Goal: Download file/media

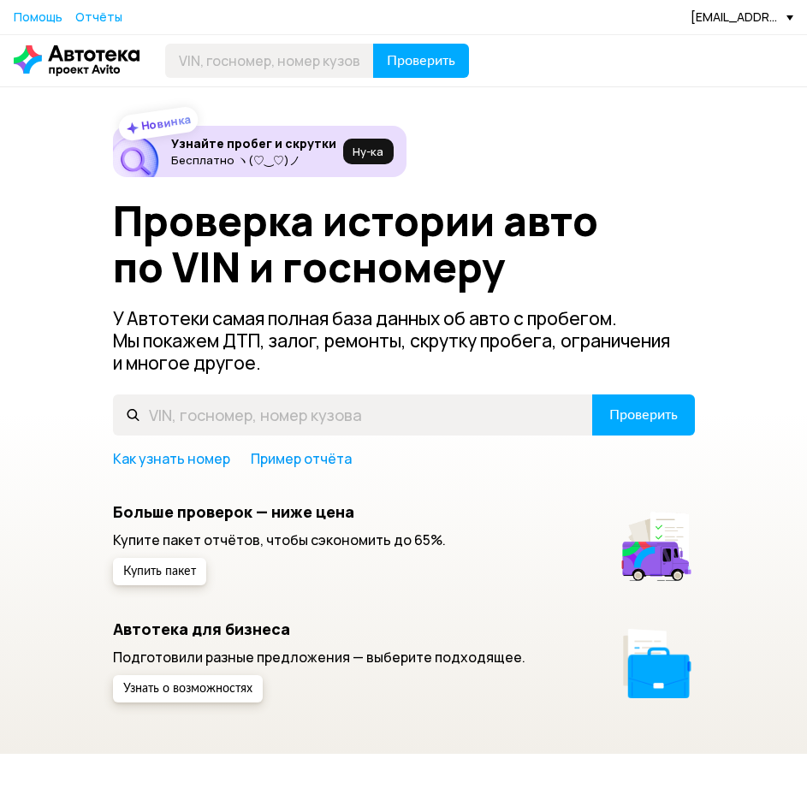
click at [300, 84] on div "Проверить" at bounding box center [403, 65] width 807 height 43
click at [308, 63] on input "text" at bounding box center [269, 61] width 209 height 34
paste input "[US_VEHICLE_IDENTIFICATION_NUMBER]"
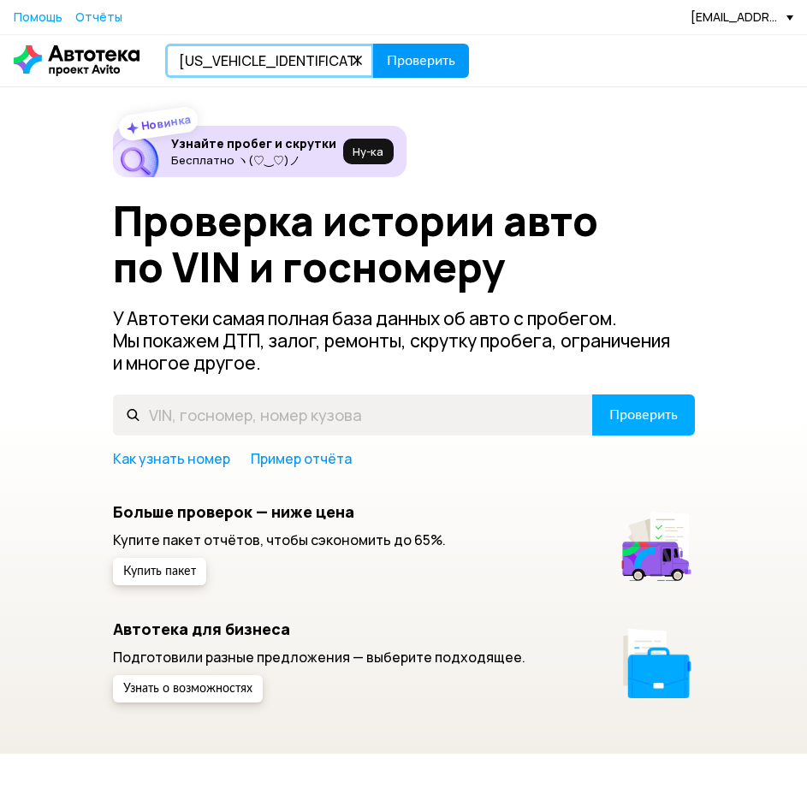
type input "[US_VEHICLE_IDENTIFICATION_NUMBER]"
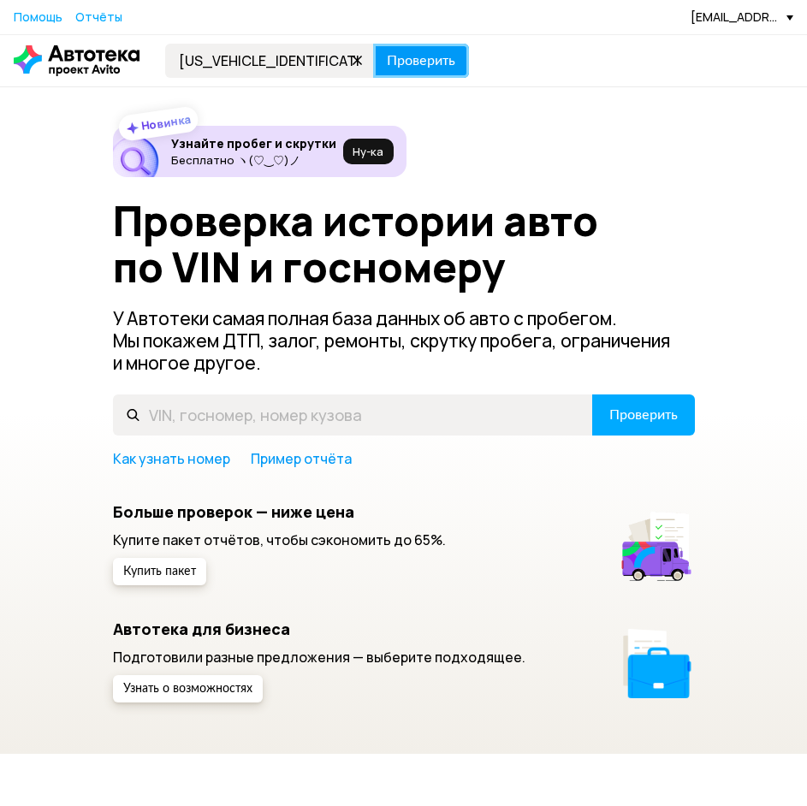
click at [421, 68] on span "Проверить" at bounding box center [421, 61] width 68 height 14
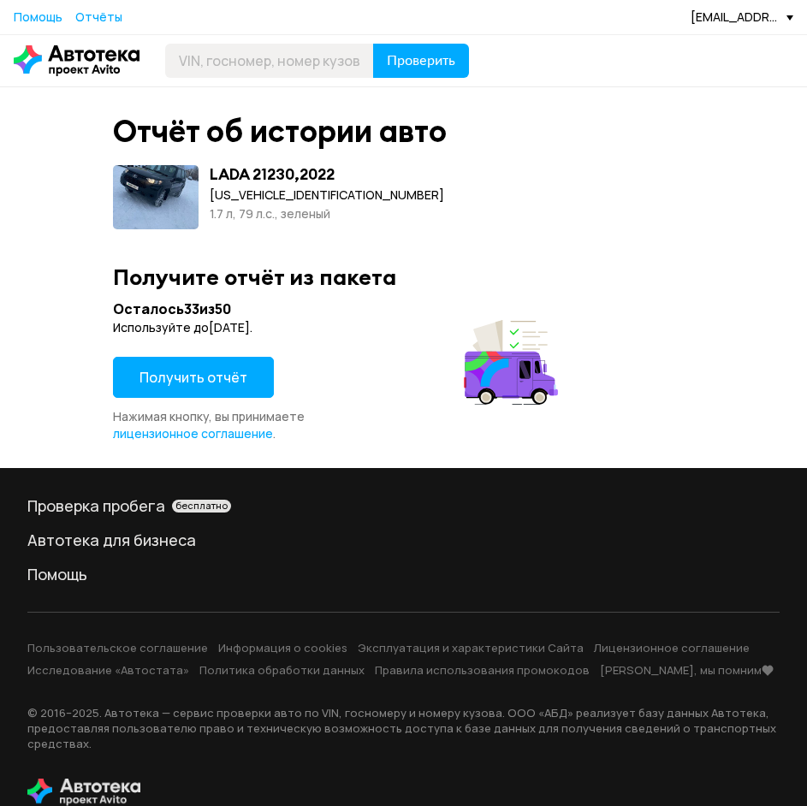
click at [235, 393] on button "Получить отчёт" at bounding box center [193, 377] width 161 height 41
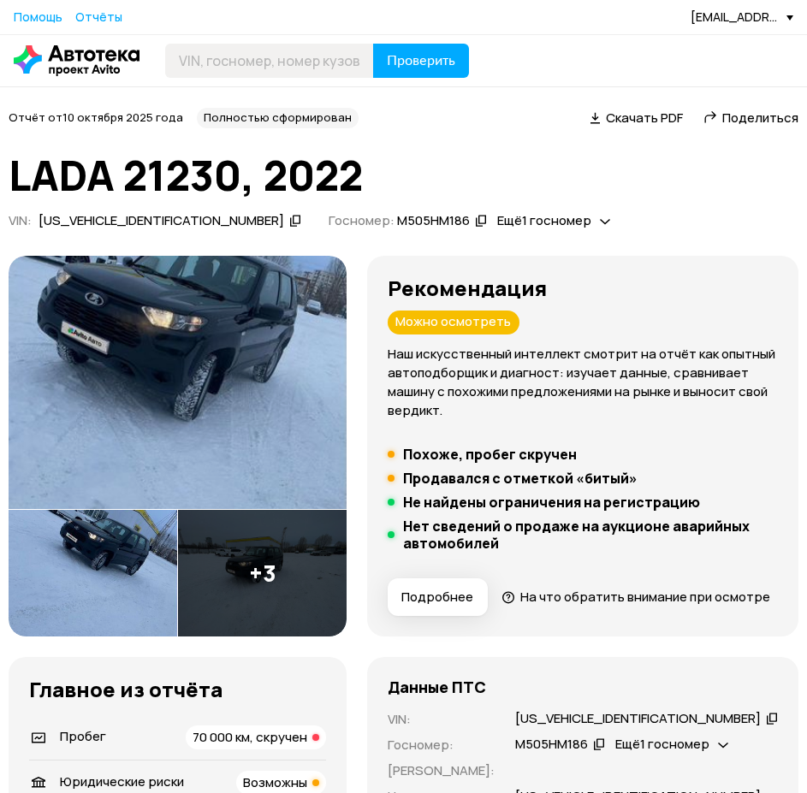
click at [649, 118] on span "Скачать PDF" at bounding box center [644, 118] width 77 height 18
